Goal: Entertainment & Leisure: Consume media (video, audio)

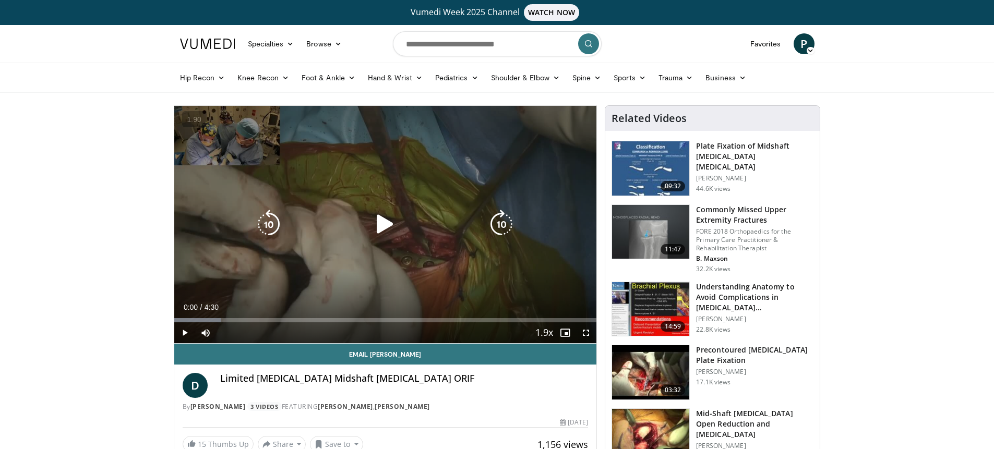
click at [418, 256] on div "10 seconds Tap to unmute" at bounding box center [385, 224] width 422 height 237
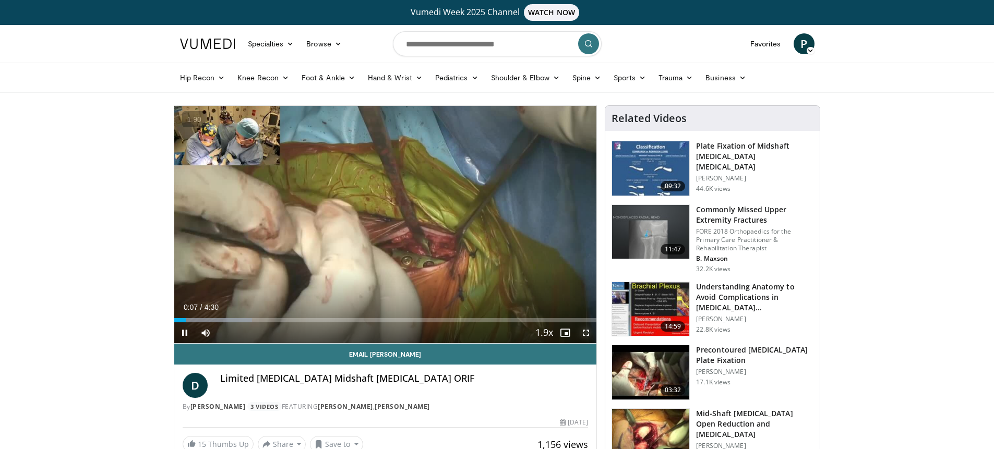
click at [587, 330] on span "Video Player" at bounding box center [585, 332] width 21 height 21
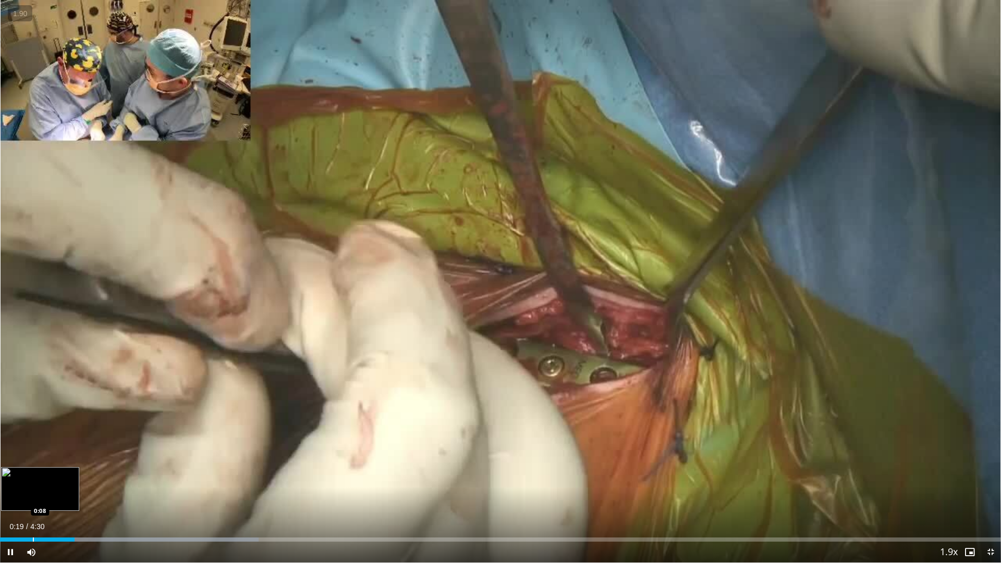
click at [33, 449] on div "Progress Bar" at bounding box center [33, 540] width 1 height 4
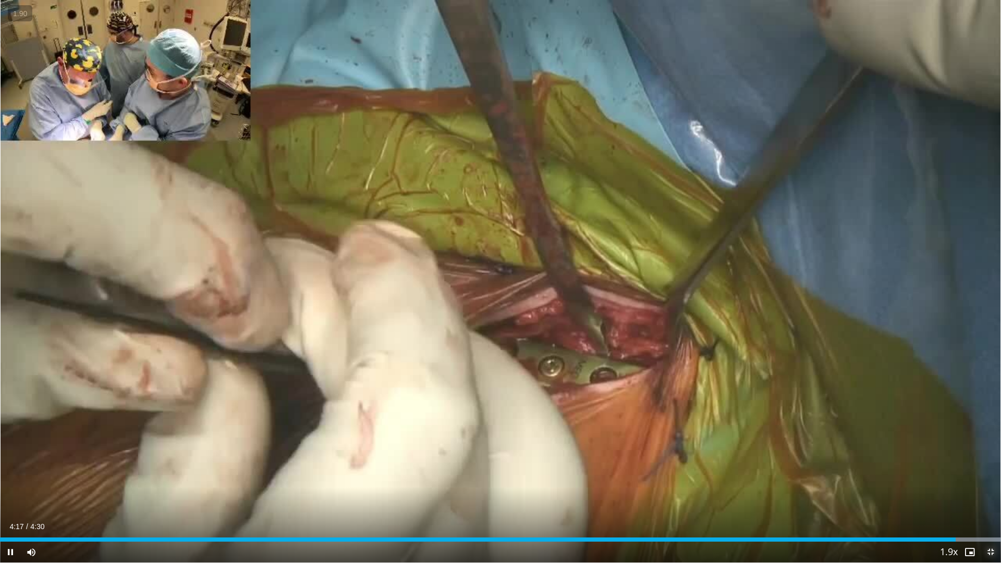
click at [988, 449] on span "Video Player" at bounding box center [991, 552] width 21 height 21
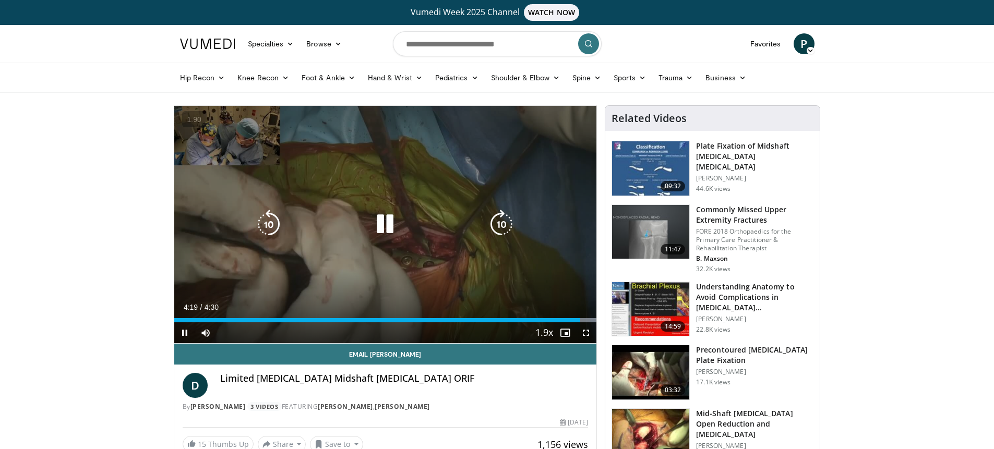
click at [461, 241] on div "10 seconds Tap to unmute" at bounding box center [385, 224] width 422 height 237
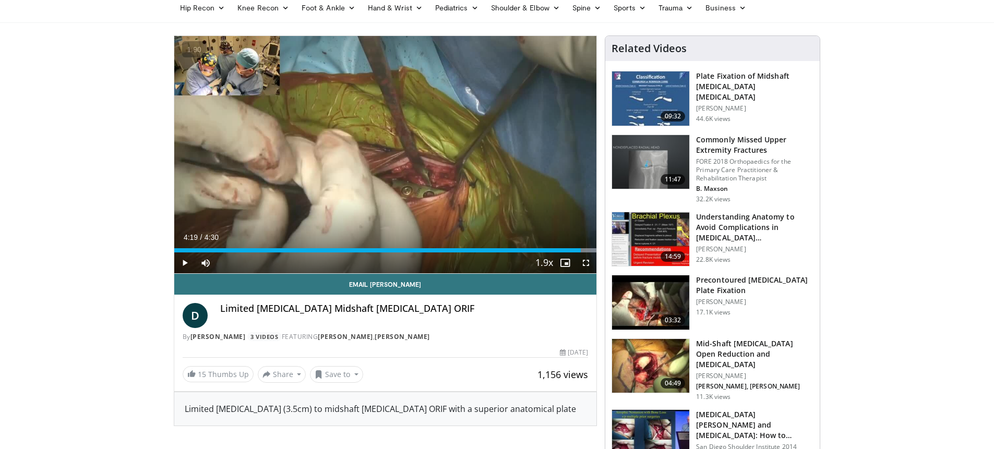
scroll to position [74, 0]
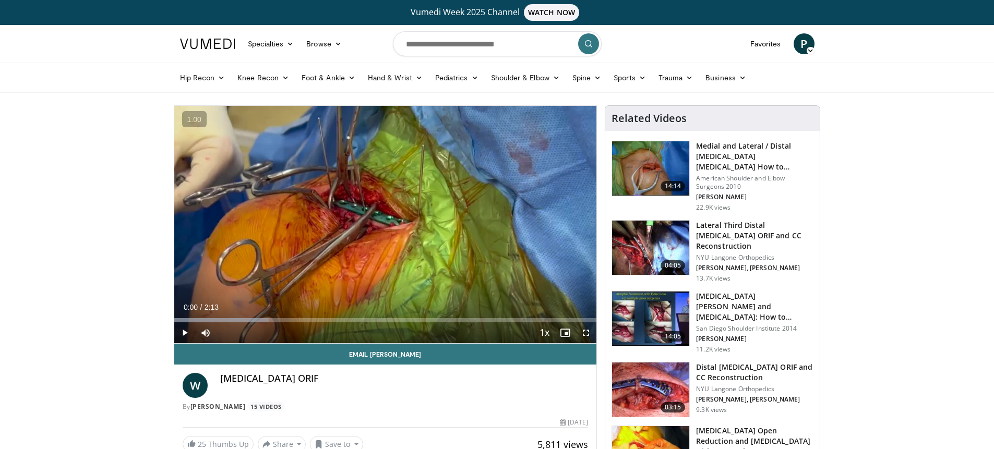
click at [440, 163] on div "10 seconds Tap to unmute" at bounding box center [385, 224] width 422 height 237
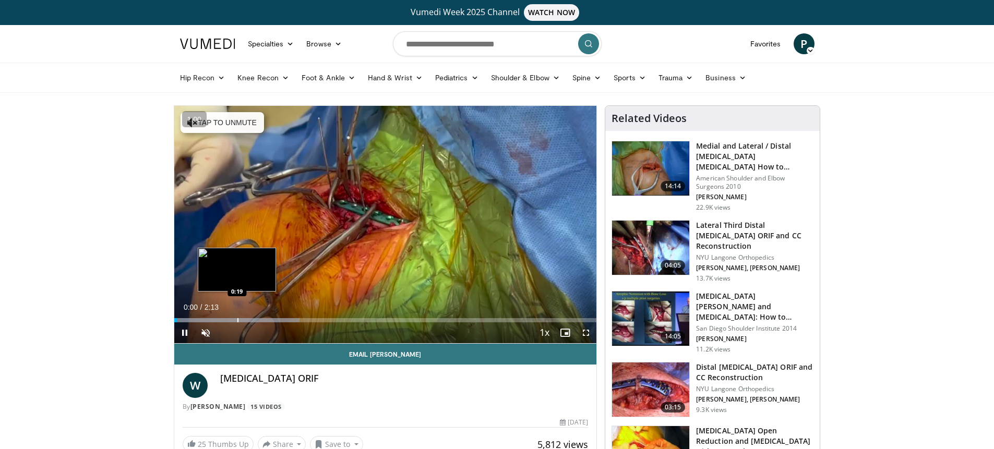
click at [237, 319] on div "Progress Bar" at bounding box center [237, 320] width 1 height 4
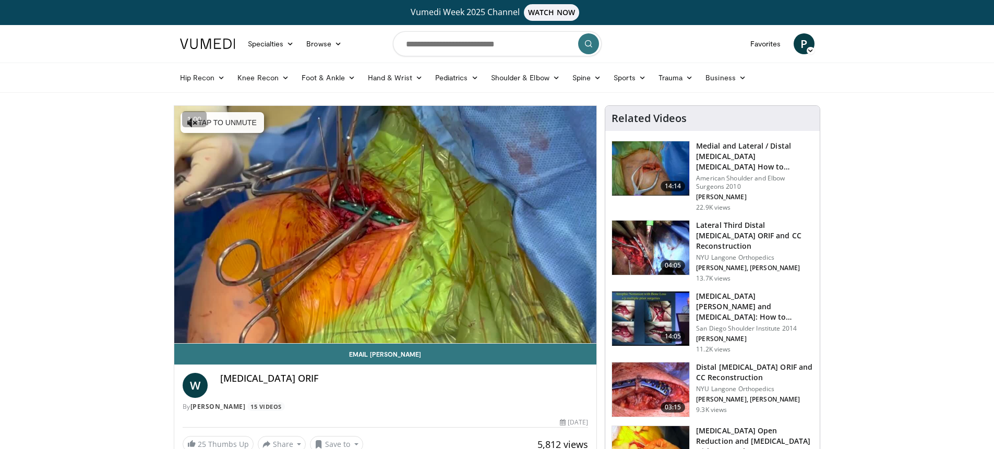
click at [641, 376] on img at bounding box center [650, 389] width 77 height 54
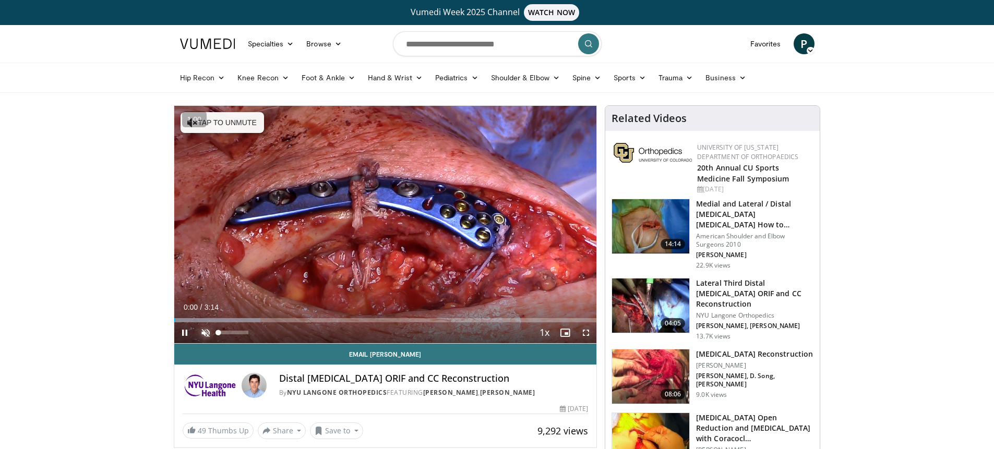
click at [205, 331] on span "Video Player" at bounding box center [205, 332] width 21 height 21
click at [586, 330] on span "Video Player" at bounding box center [585, 332] width 21 height 21
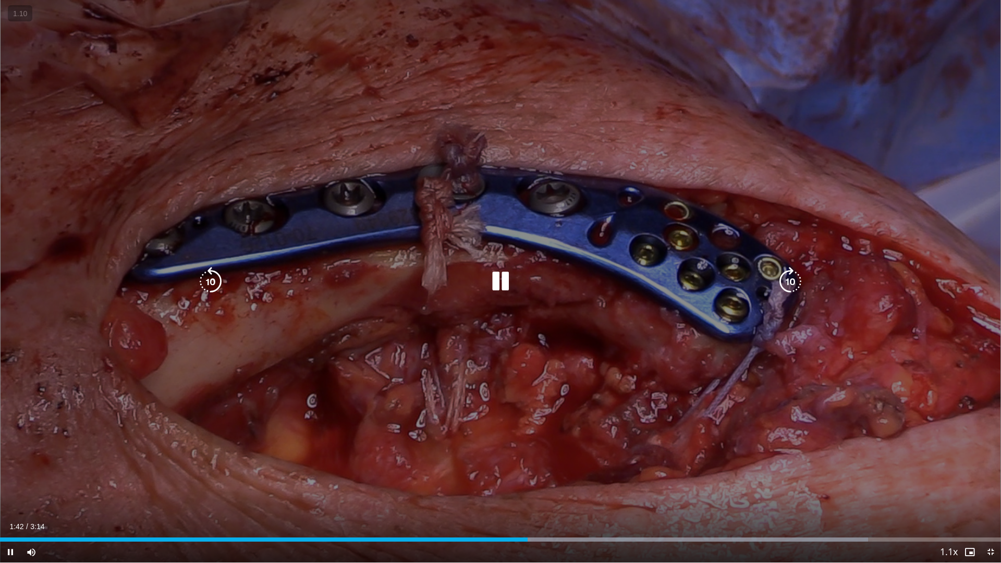
click at [852, 449] on div "10 seconds Tap to unmute" at bounding box center [500, 281] width 1001 height 563
click at [840, 449] on div "10 seconds Tap to unmute" at bounding box center [500, 281] width 1001 height 563
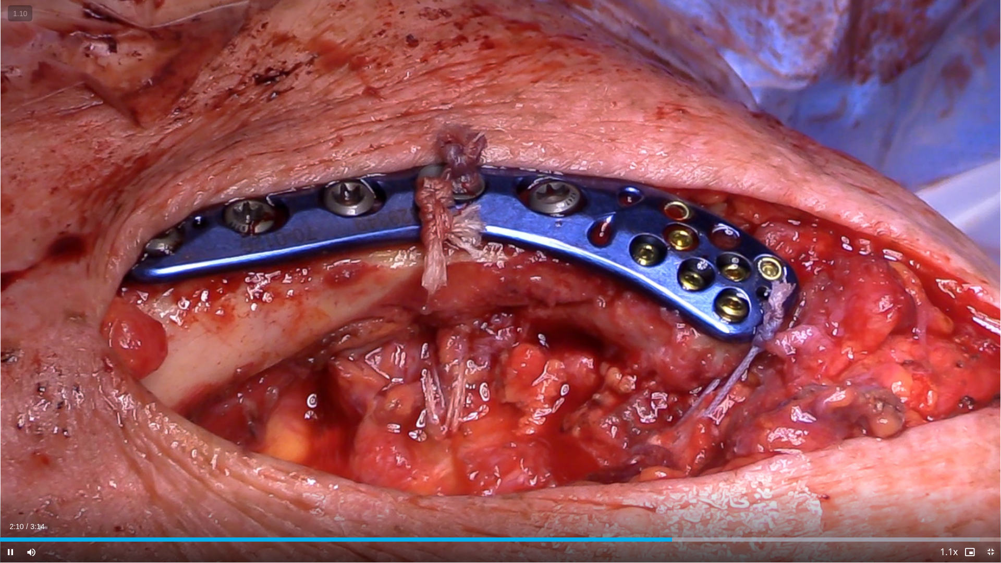
click at [986, 449] on span "Video Player" at bounding box center [991, 552] width 21 height 21
